Goal: Find specific page/section: Find specific page/section

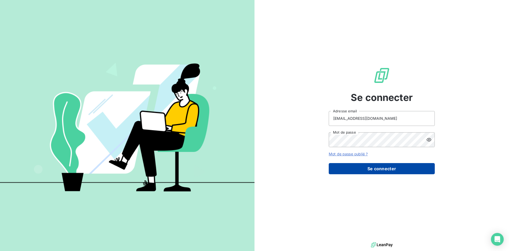
click at [368, 168] on button "Se connecter" at bounding box center [382, 168] width 106 height 11
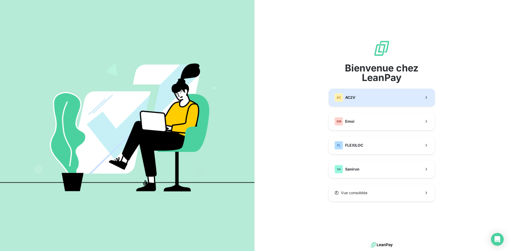
click at [370, 93] on button "AC AC2V" at bounding box center [382, 98] width 106 height 18
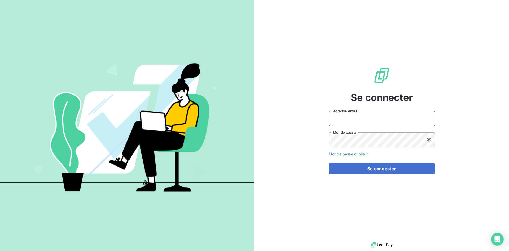
type input "[EMAIL_ADDRESS][DOMAIN_NAME]"
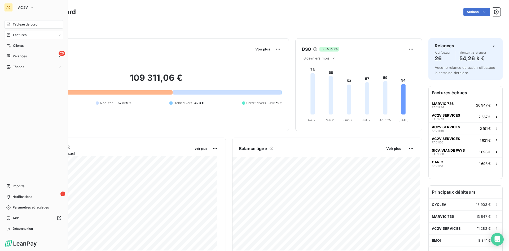
click at [18, 36] on span "Factures" at bounding box center [20, 35] width 14 height 5
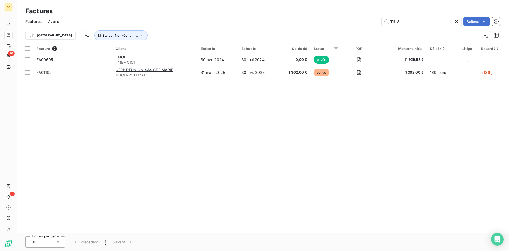
drag, startPoint x: 409, startPoint y: 21, endPoint x: 372, endPoint y: 15, distance: 36.8
click at [372, 15] on div "Factures Factures Avoirs 1192 Actions Trier Statut : Non-échu , ..." at bounding box center [263, 22] width 492 height 44
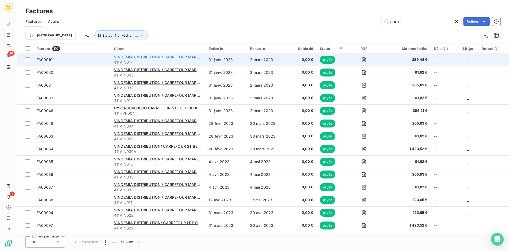
type input "carre"
click at [194, 55] on span "VINDEMIA DISTRIBUTION / CARREFOUR MARKET BEL AIR" at bounding box center [166, 57] width 105 height 5
